Goal: Task Accomplishment & Management: Manage account settings

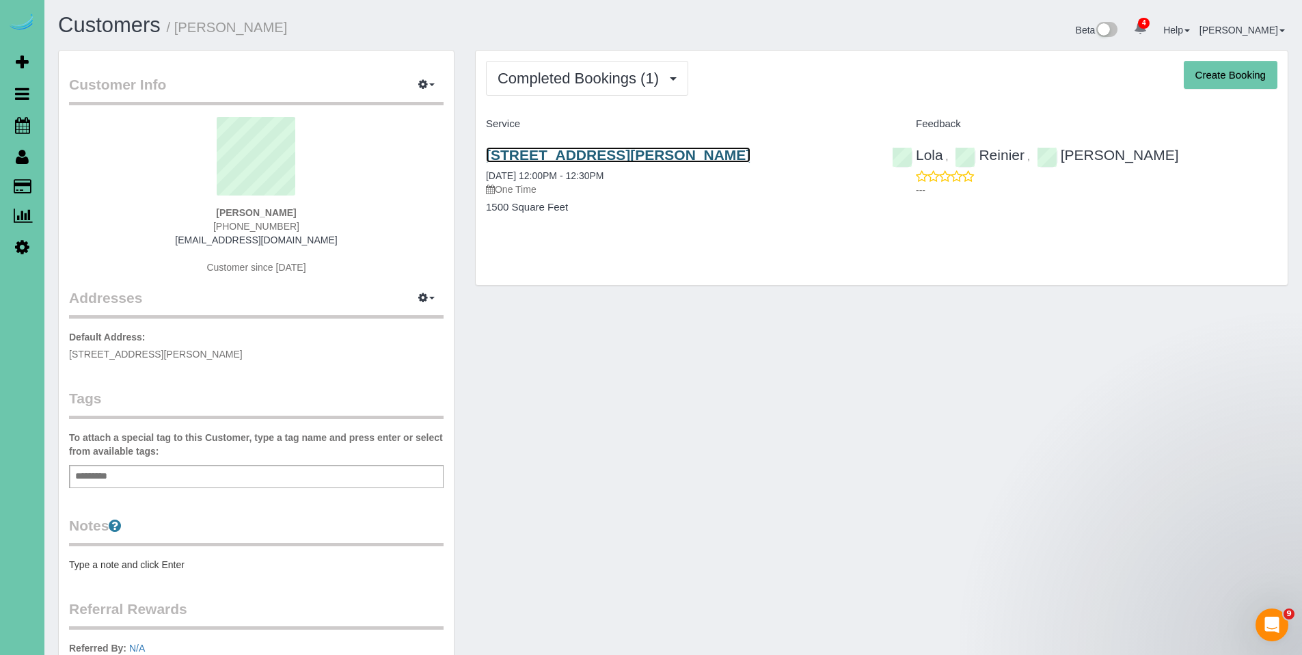
click at [551, 156] on link "14453 Patrick Ave, Omaha, NE 68116" at bounding box center [618, 155] width 264 height 16
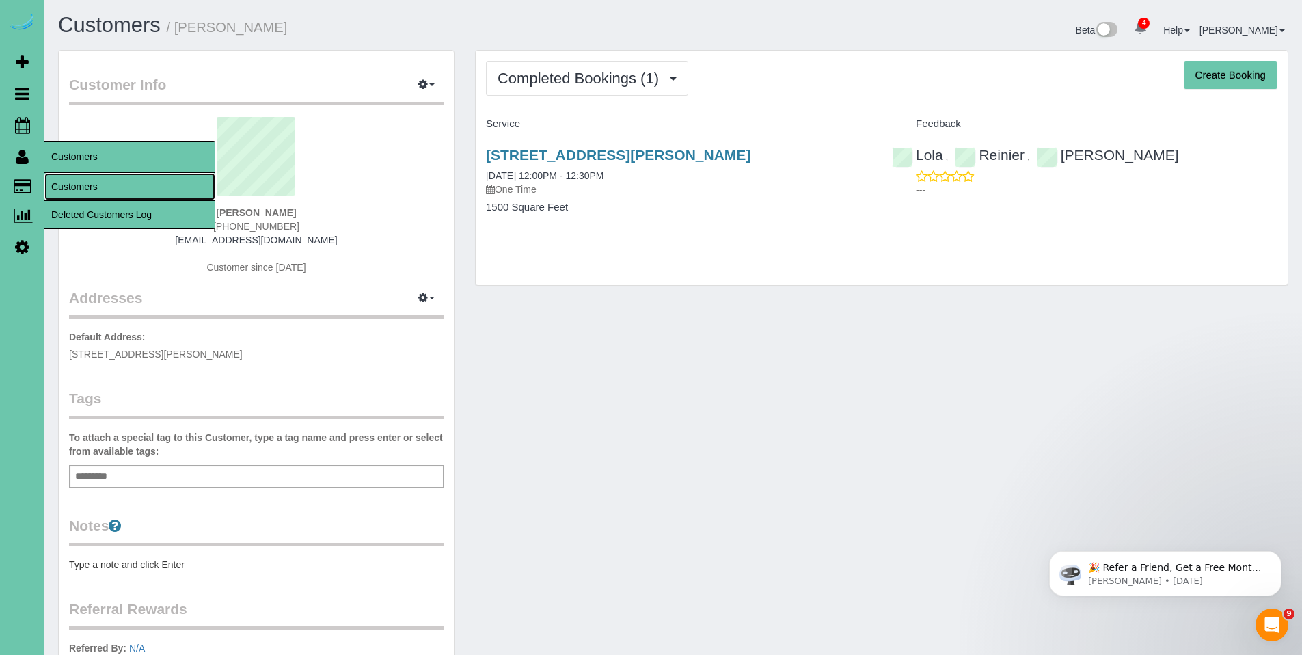
click at [64, 184] on link "Customers" at bounding box center [129, 186] width 171 height 27
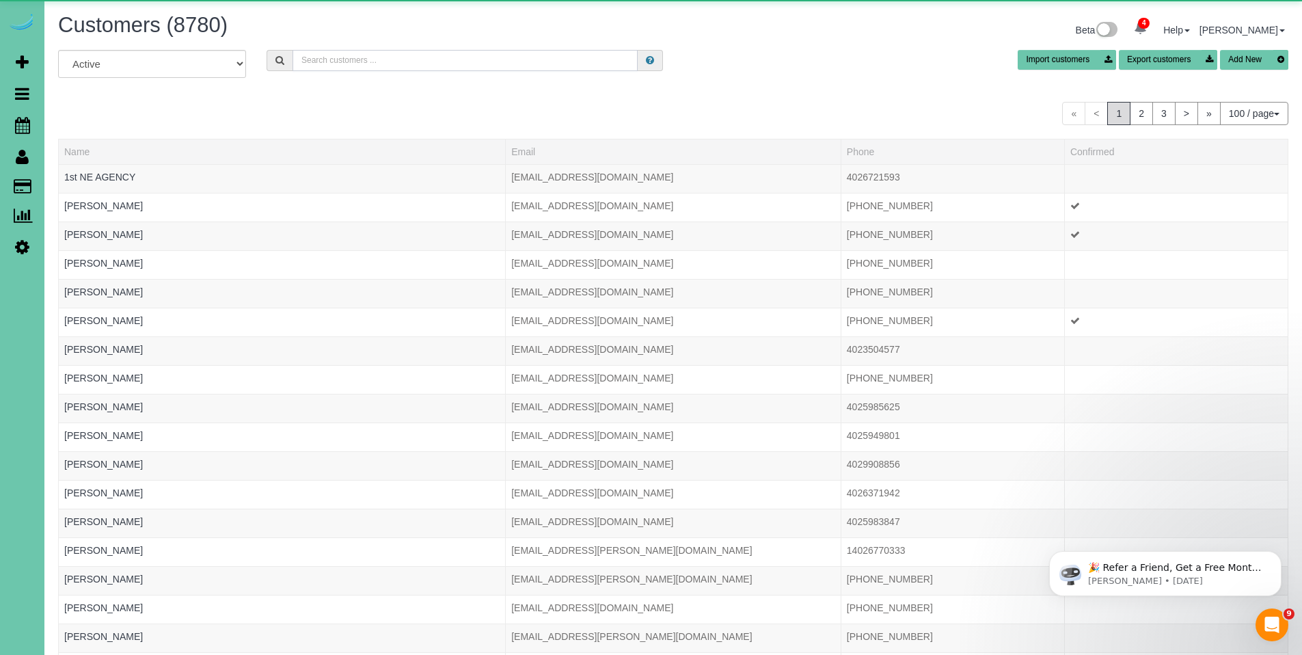
click at [353, 57] on input "text" at bounding box center [464, 60] width 345 height 21
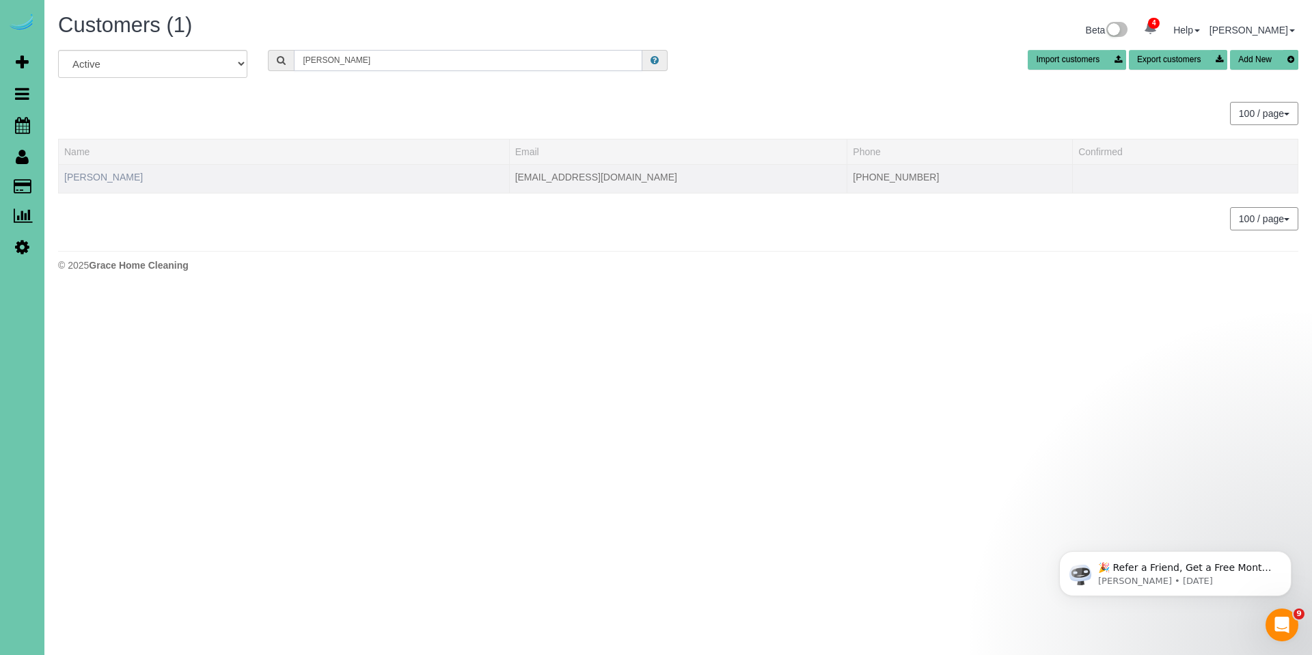
type input "bob f"
click at [82, 178] on link "Bob Ference" at bounding box center [103, 176] width 79 height 11
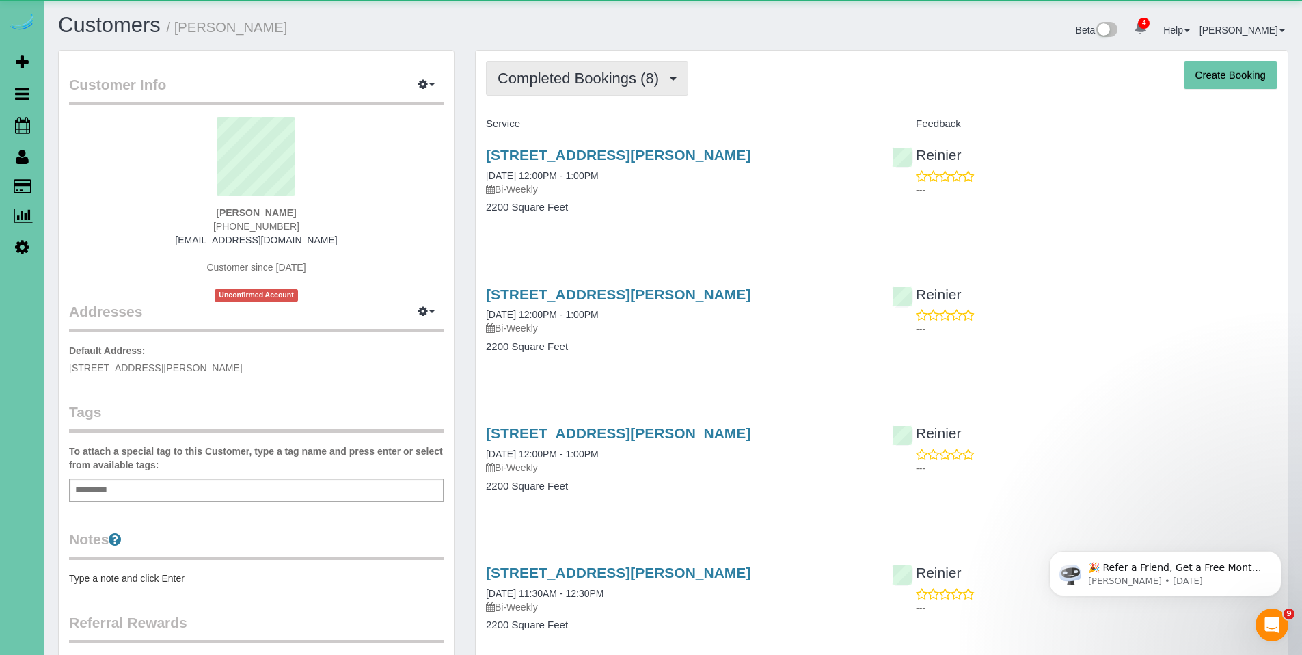
click at [581, 85] on span "Completed Bookings (8)" at bounding box center [581, 78] width 168 height 17
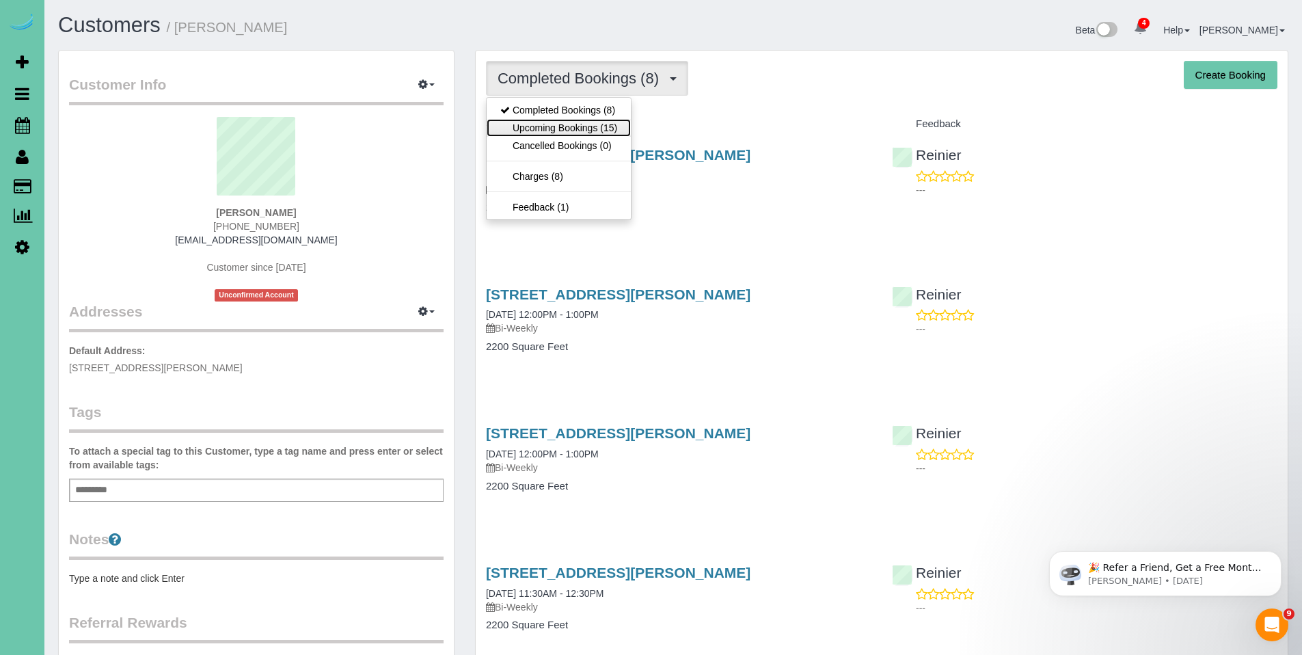
click at [574, 123] on link "Upcoming Bookings (15)" at bounding box center [558, 128] width 144 height 18
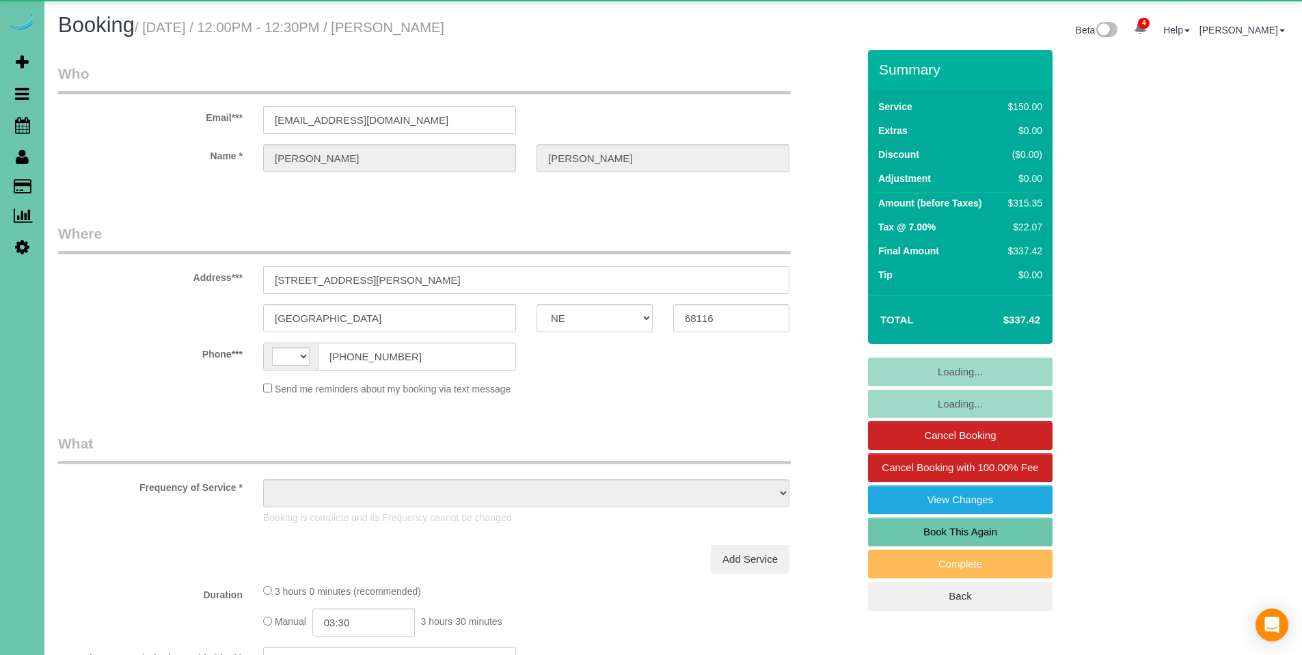
select select "NE"
select select "string:[GEOGRAPHIC_DATA]"
select select "object:689"
select select "number:36"
select select "number:41"
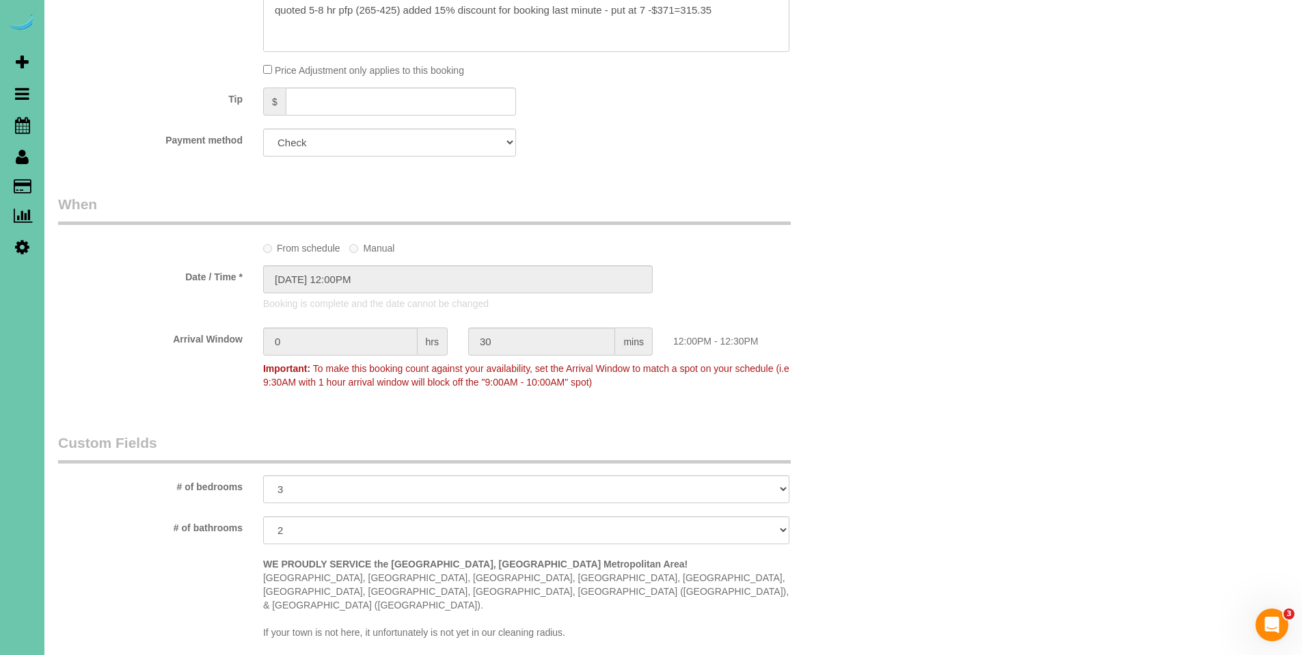
scroll to position [770, 0]
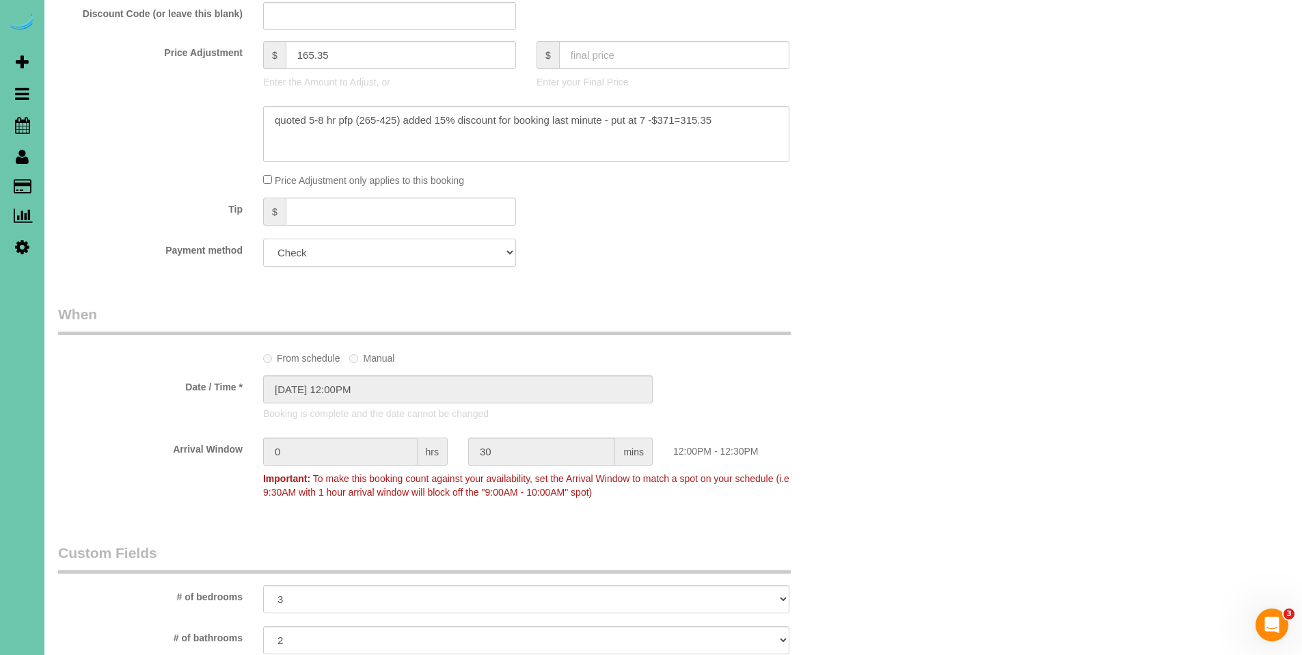
click at [379, 258] on select "Visa - 2555 - 01/2026 (Default) Add Credit Card ─────────────── Cash Check Payp…" at bounding box center [389, 252] width 253 height 28
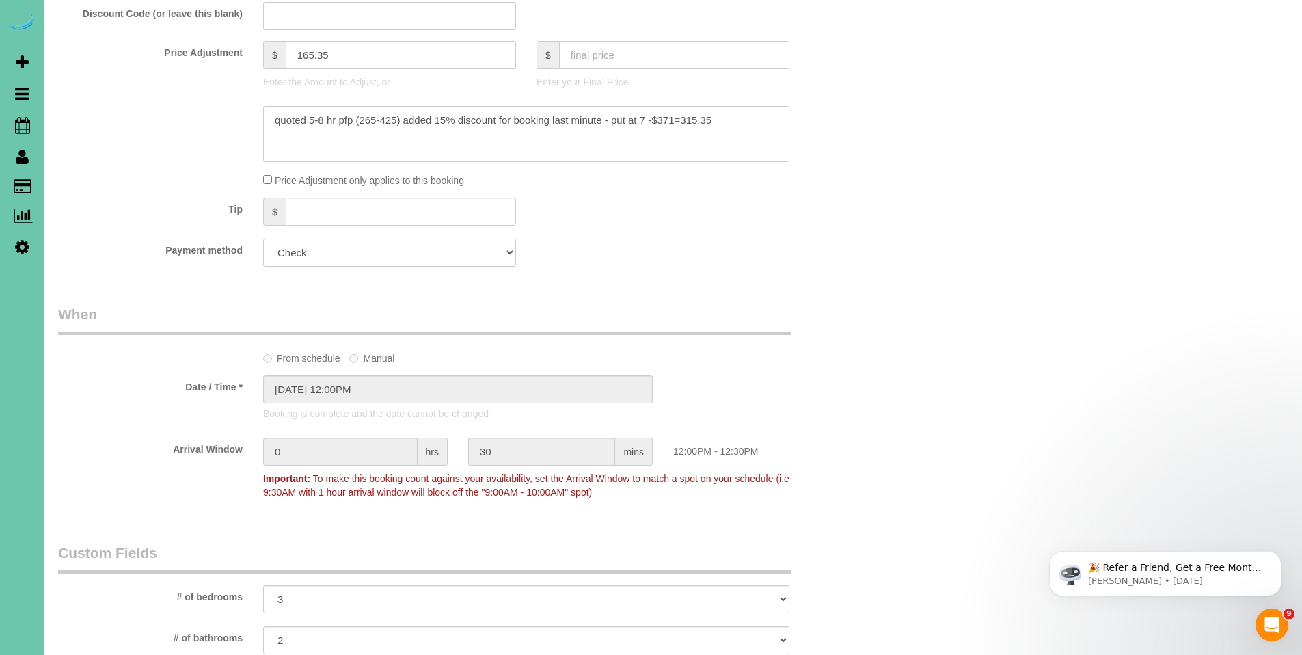
scroll to position [0, 0]
select select "string:fspay-4fc1d2c7-0934-4de7-8589-5232015b46aa"
click at [263, 238] on select "Visa - 2555 - 01/2026 (Default) Add Credit Card ─────────────── Cash Check Payp…" at bounding box center [389, 252] width 253 height 28
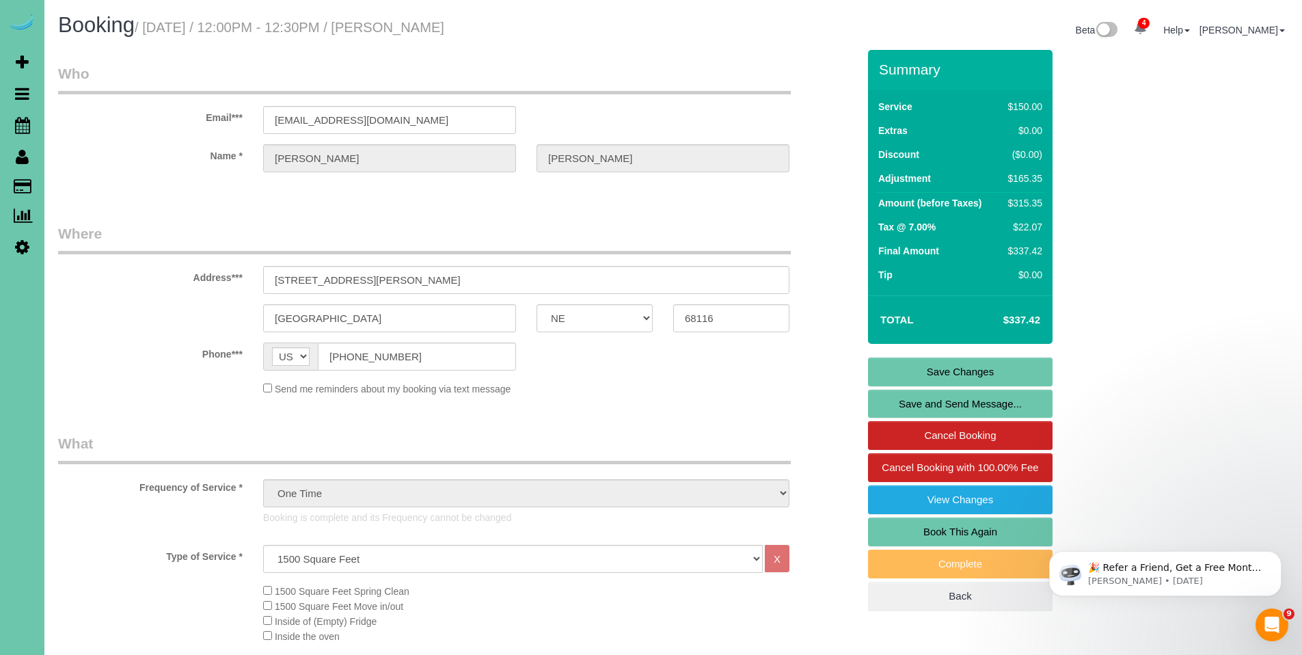
click at [955, 374] on link "Save Changes" at bounding box center [960, 371] width 184 height 29
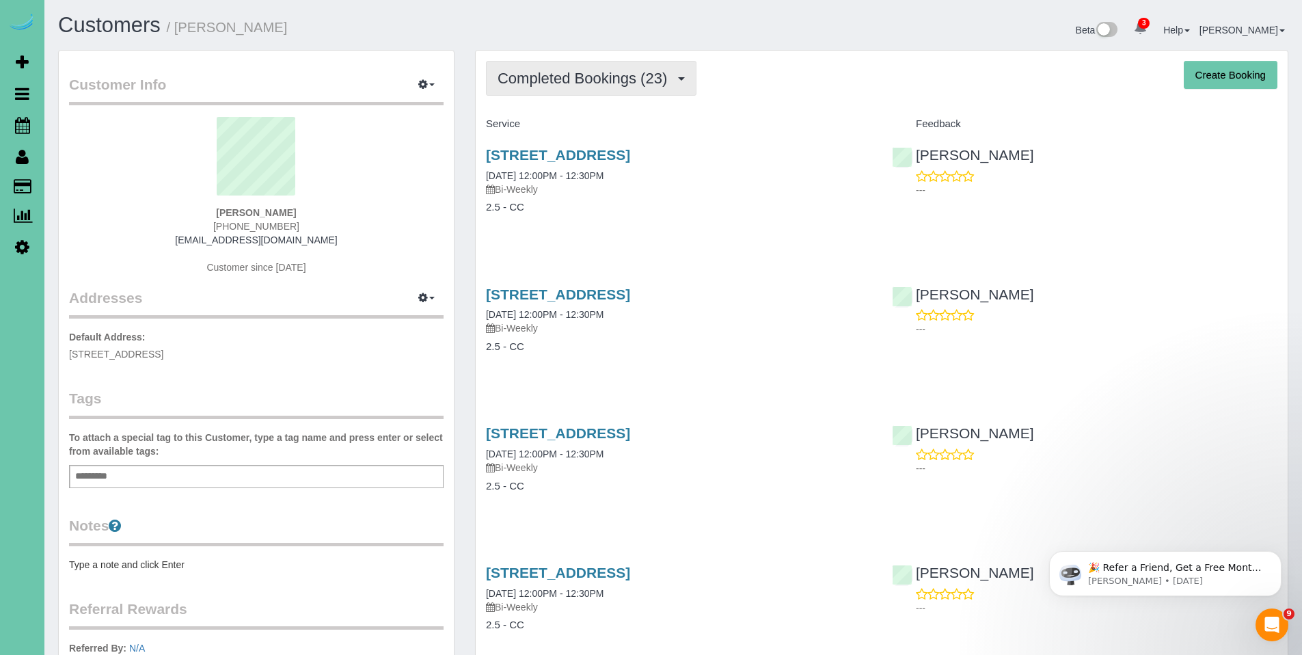
click at [602, 78] on span "Completed Bookings (23)" at bounding box center [585, 78] width 176 height 17
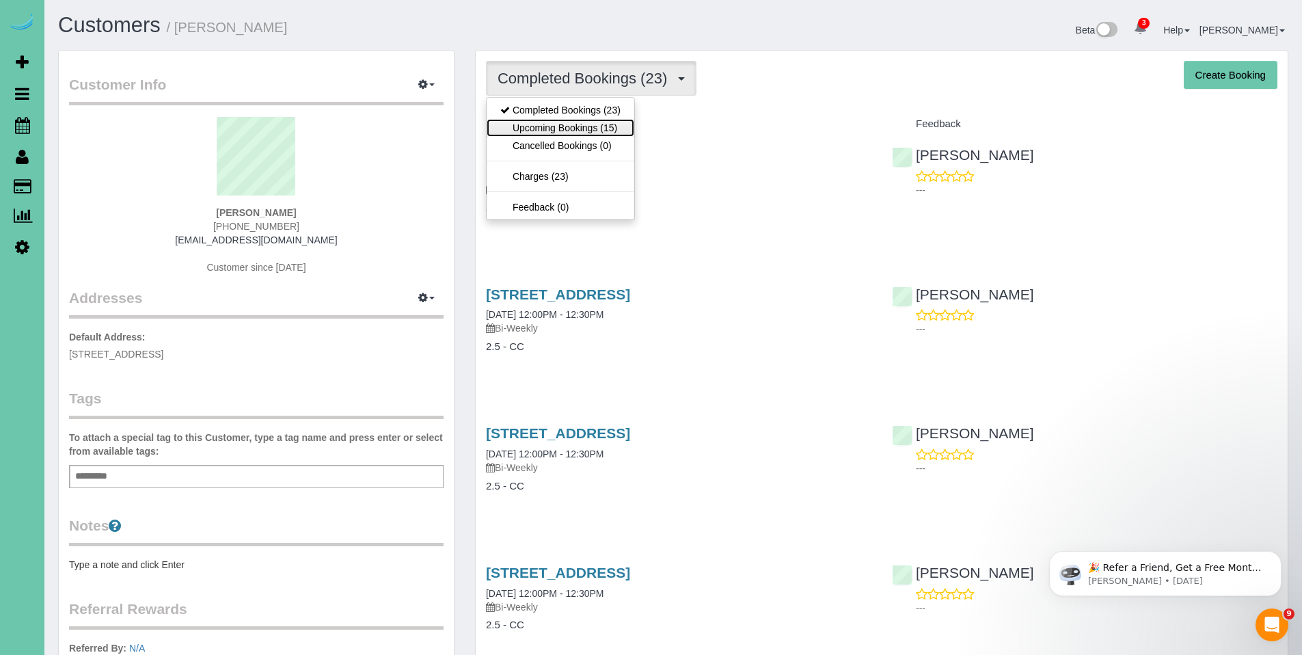
click at [575, 119] on link "Upcoming Bookings (15)" at bounding box center [560, 128] width 148 height 18
